Goal: Navigation & Orientation: Find specific page/section

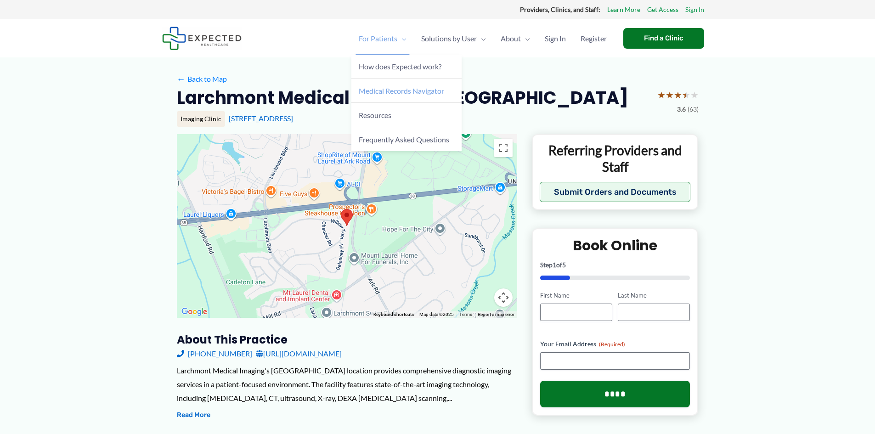
click at [376, 87] on span "Medical Records Navigator" at bounding box center [401, 90] width 85 height 9
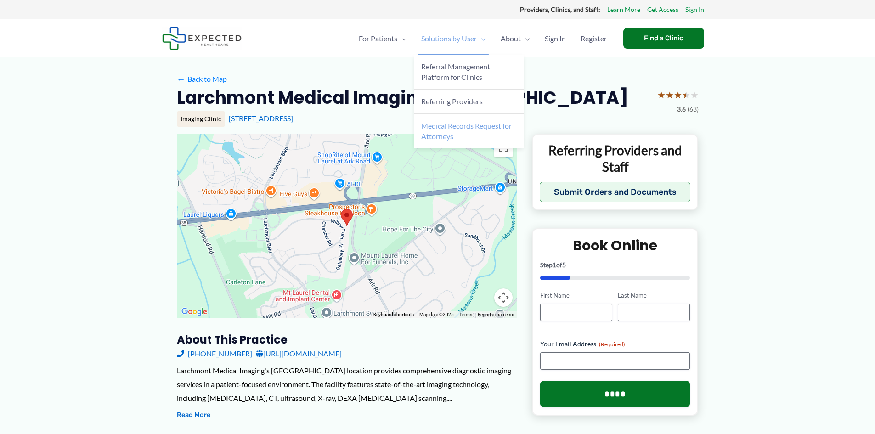
click at [454, 123] on span "Medical Records Request for Attorneys" at bounding box center [466, 130] width 91 height 19
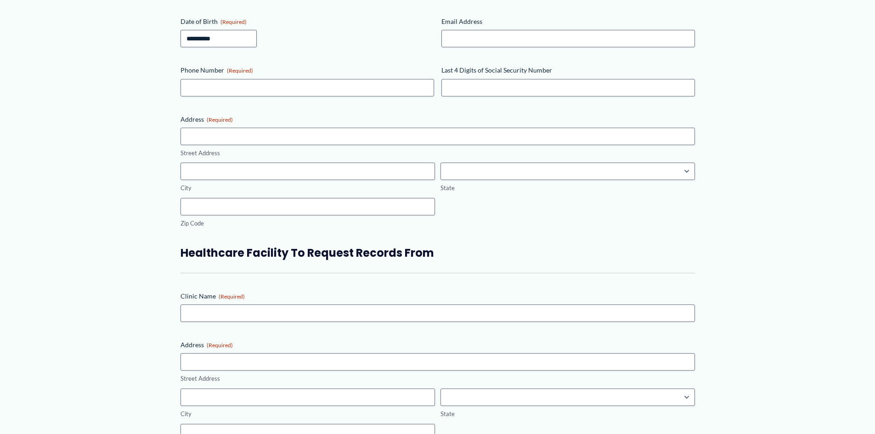
scroll to position [536, 0]
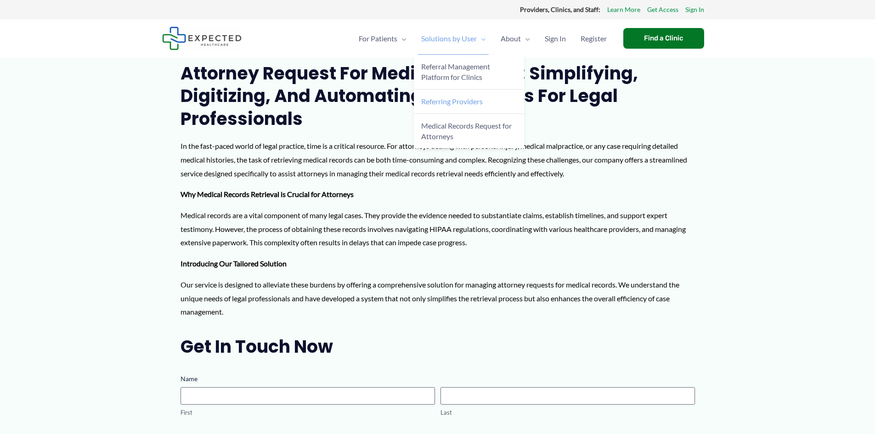
click at [445, 99] on span "Referring Providers" at bounding box center [452, 101] width 62 height 9
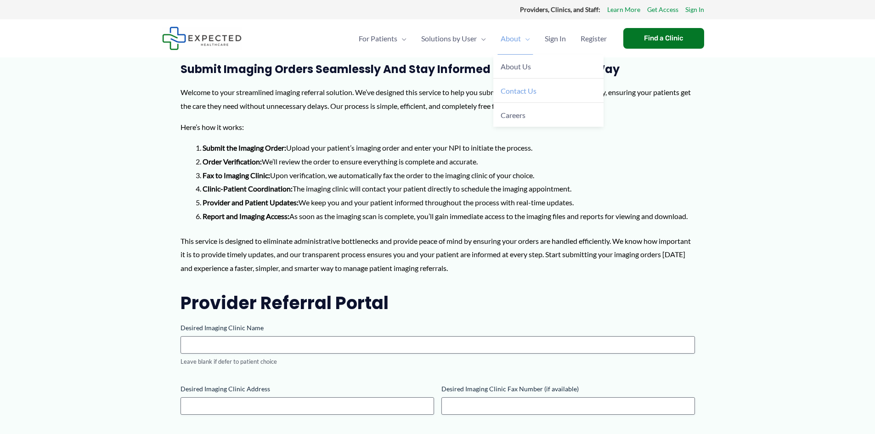
click at [514, 91] on span "Contact Us" at bounding box center [519, 90] width 36 height 9
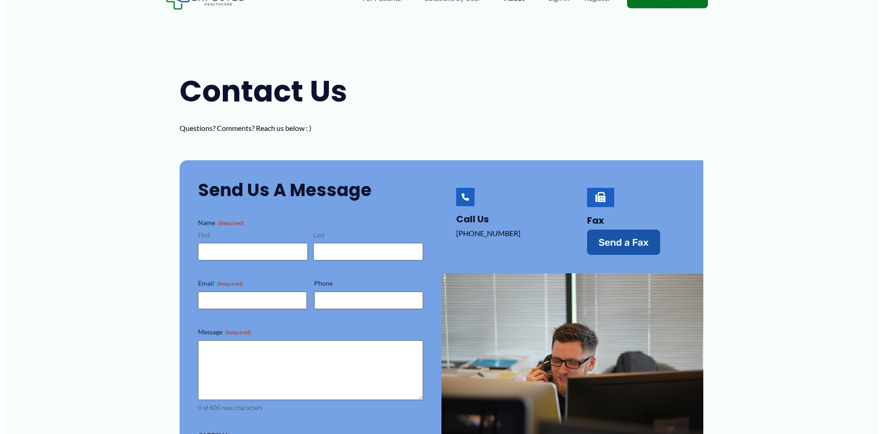
scroll to position [16, 0]
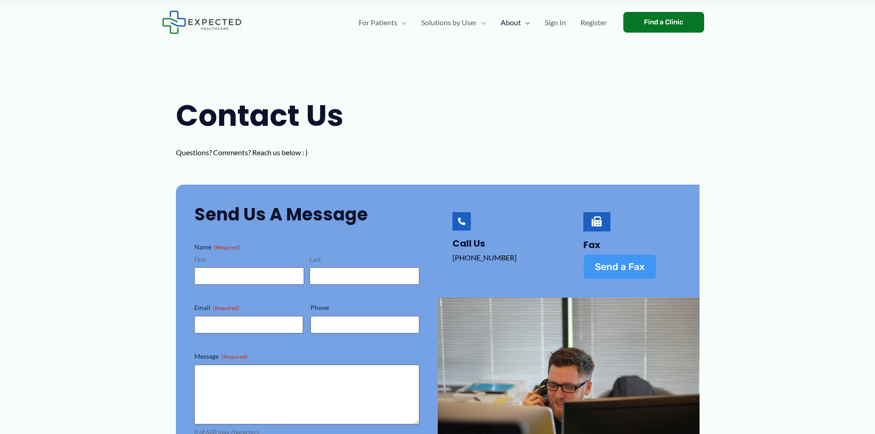
click at [620, 270] on span "Send a Fax" at bounding box center [620, 267] width 50 height 10
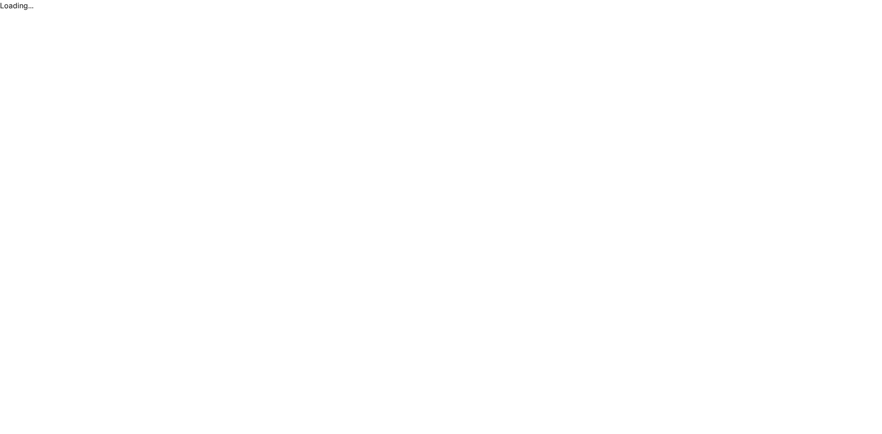
scroll to position [0, 0]
